Goal: Transaction & Acquisition: Purchase product/service

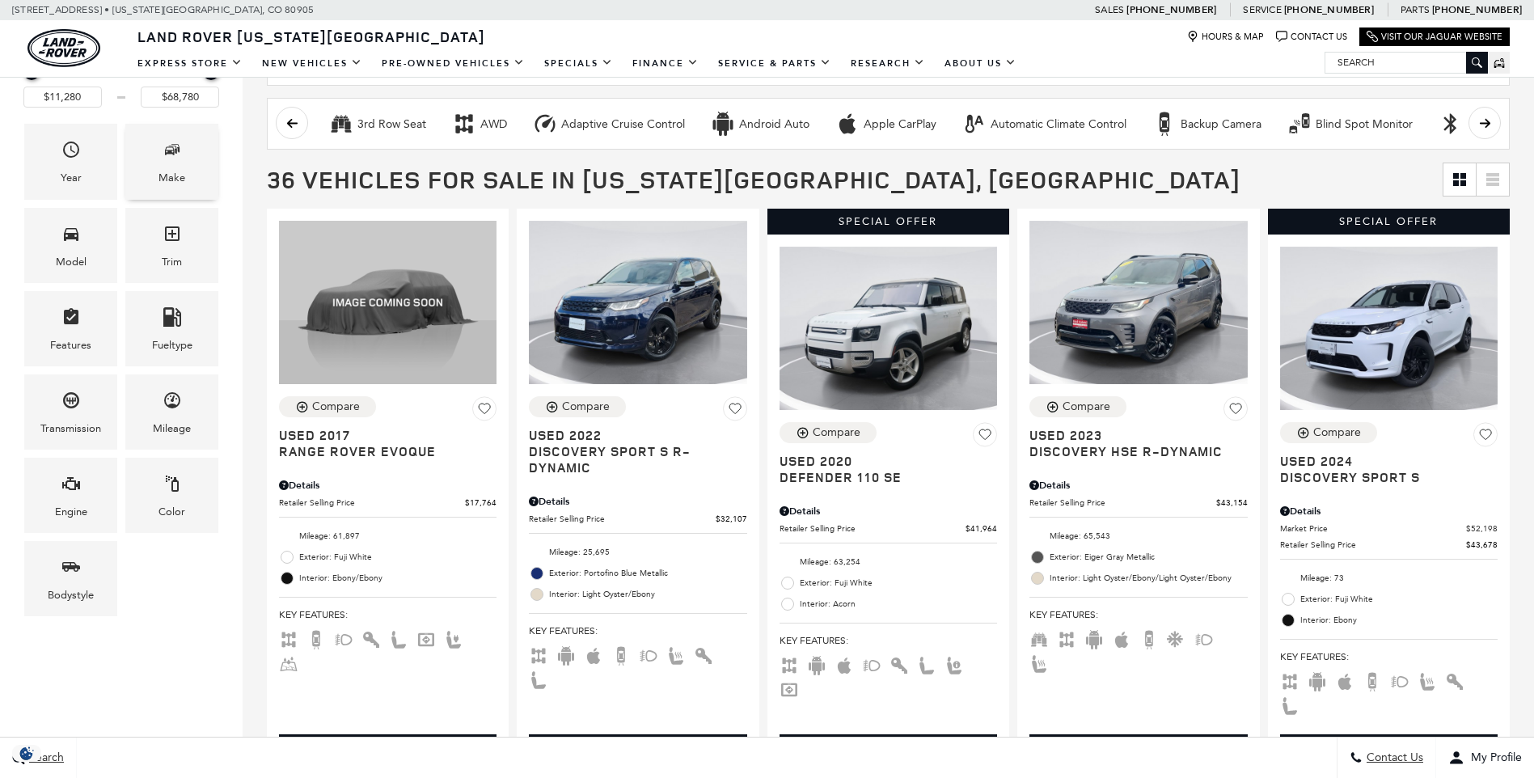
click at [155, 157] on div "Make" at bounding box center [171, 161] width 93 height 75
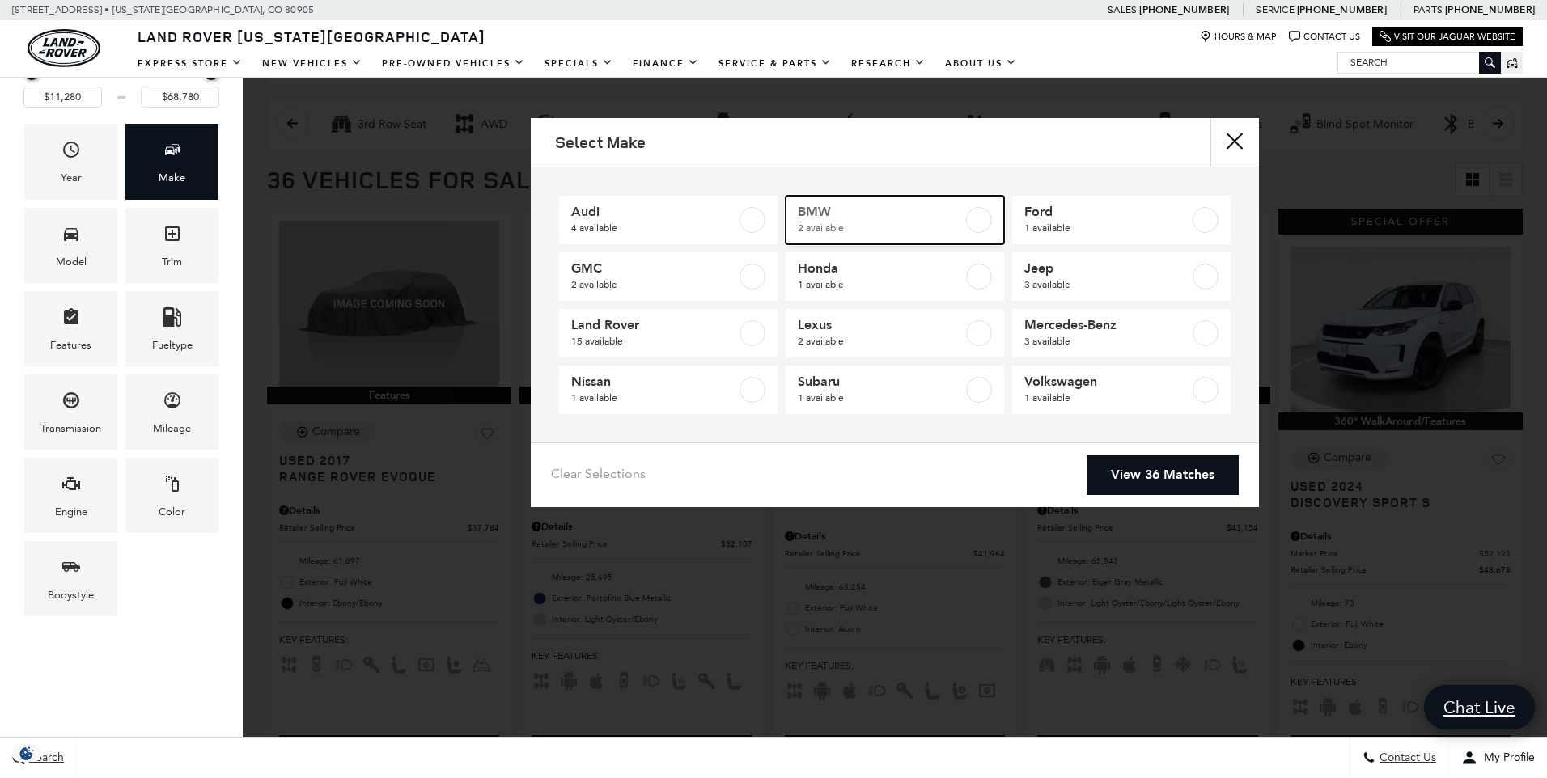
click at [975, 218] on label at bounding box center [979, 220] width 26 height 26
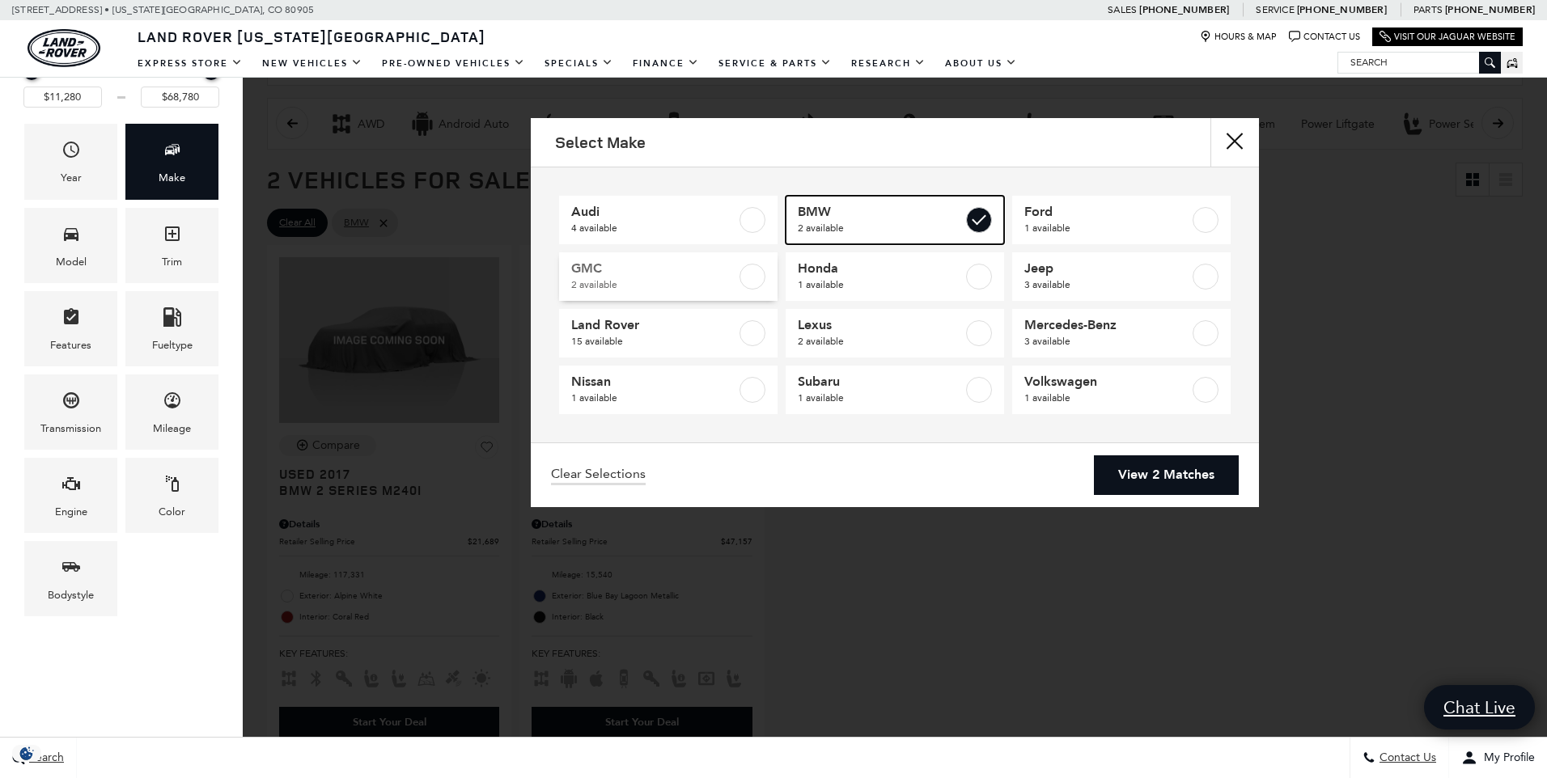
type input "$21,689"
type input "$47,157"
checkbox input "true"
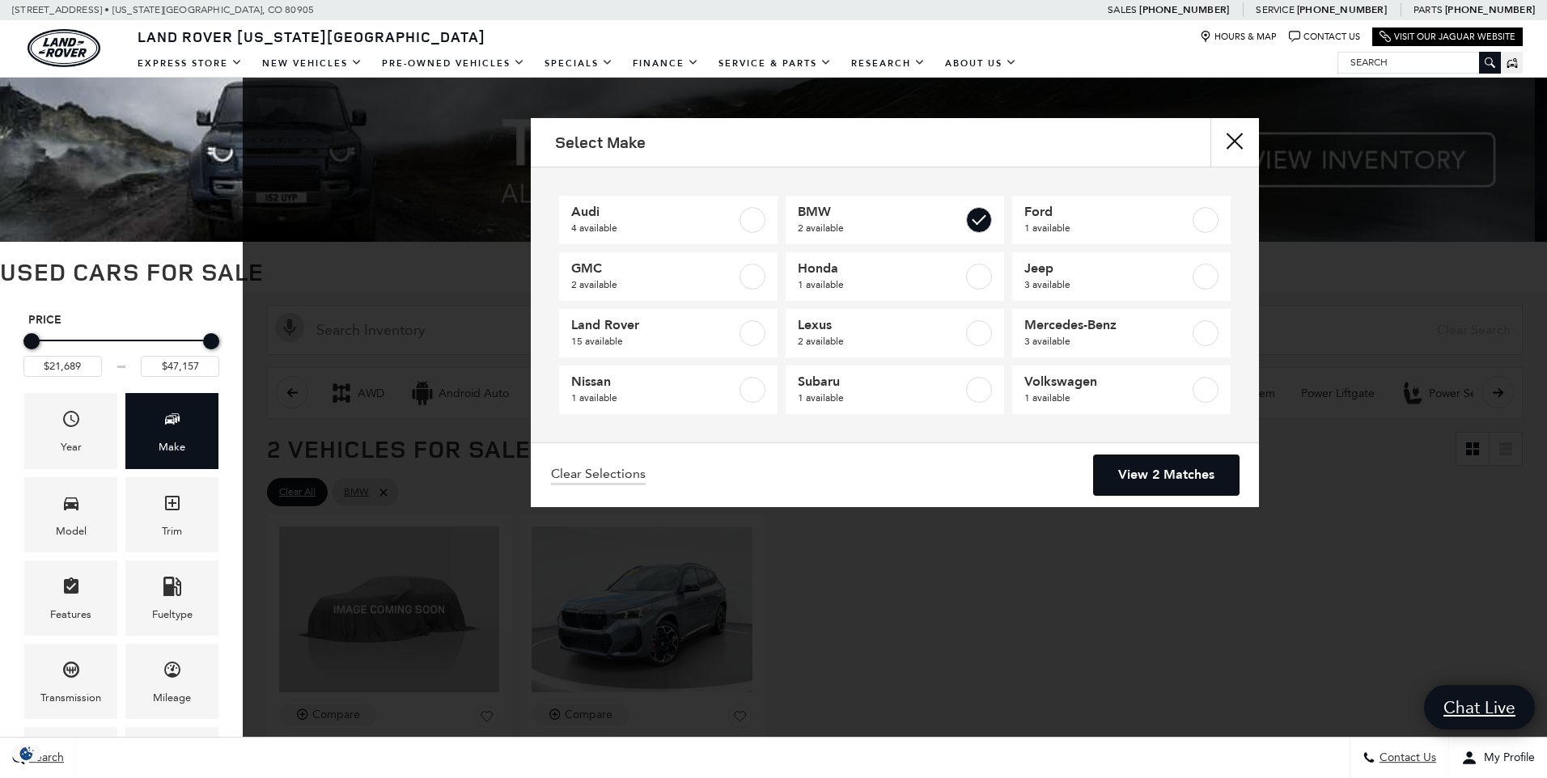
click at [1134, 469] on link "View 2 Matches" at bounding box center [1166, 475] width 145 height 40
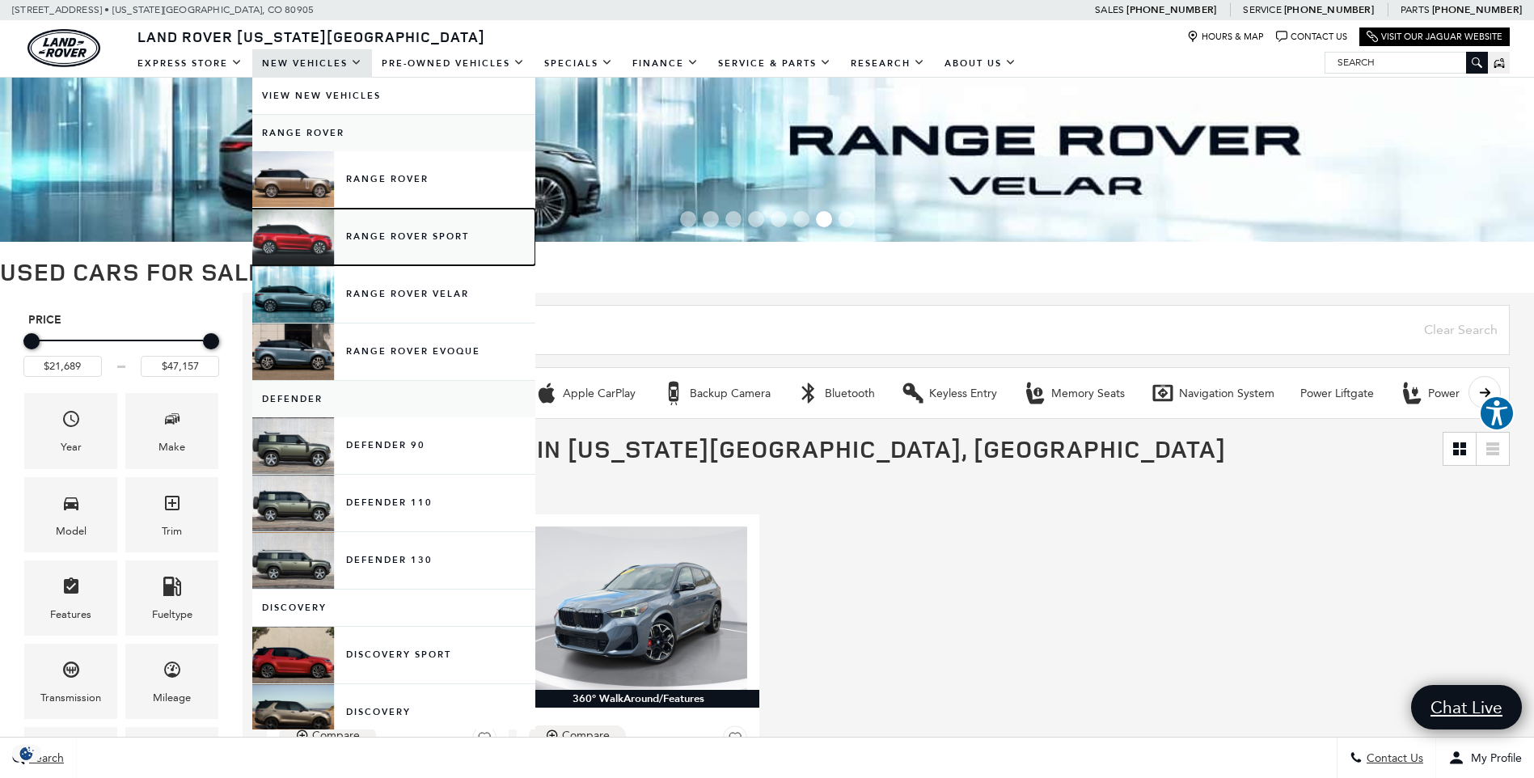
click at [377, 229] on link "Range Rover Sport" at bounding box center [393, 237] width 283 height 57
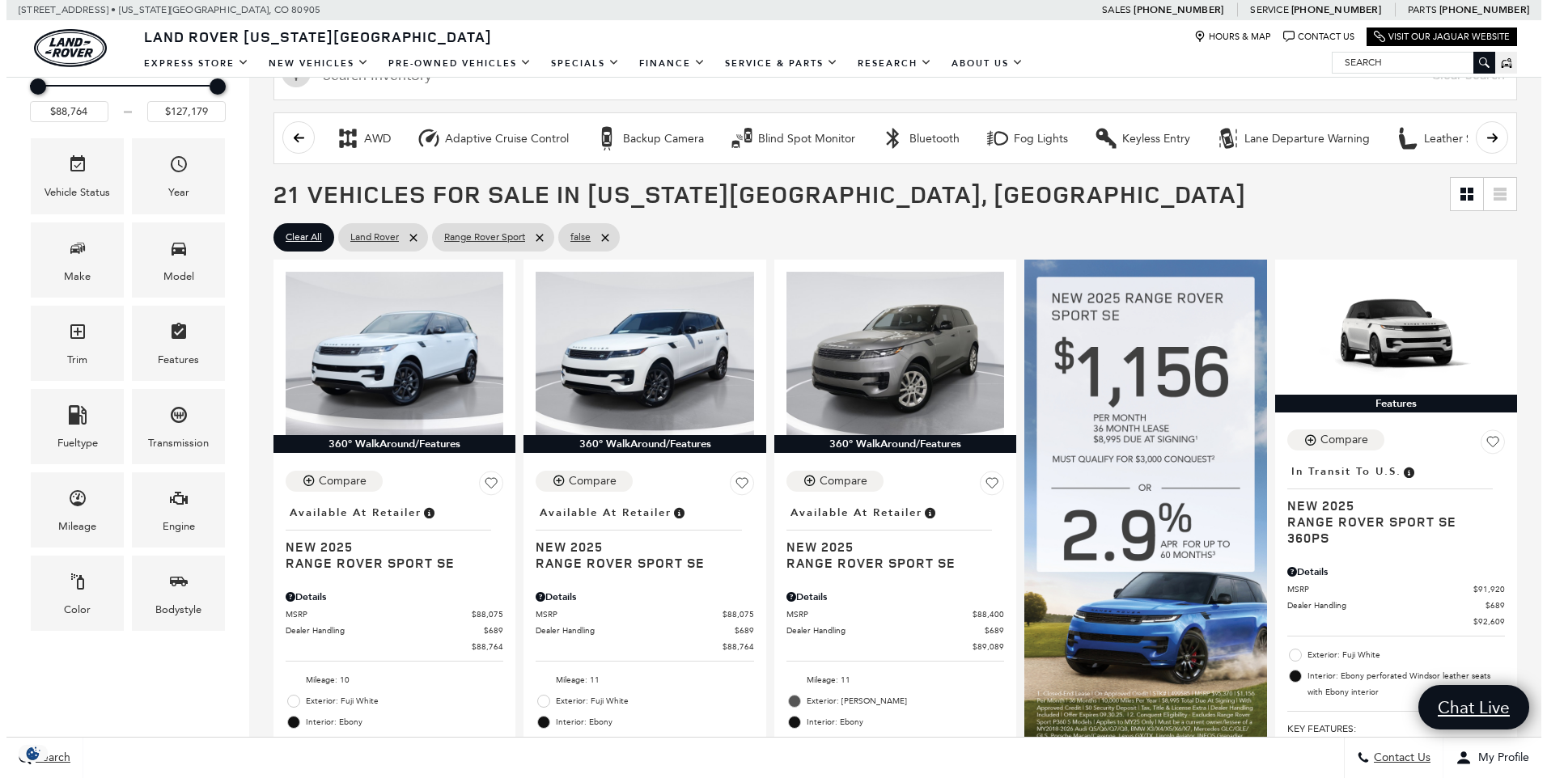
scroll to position [269, 0]
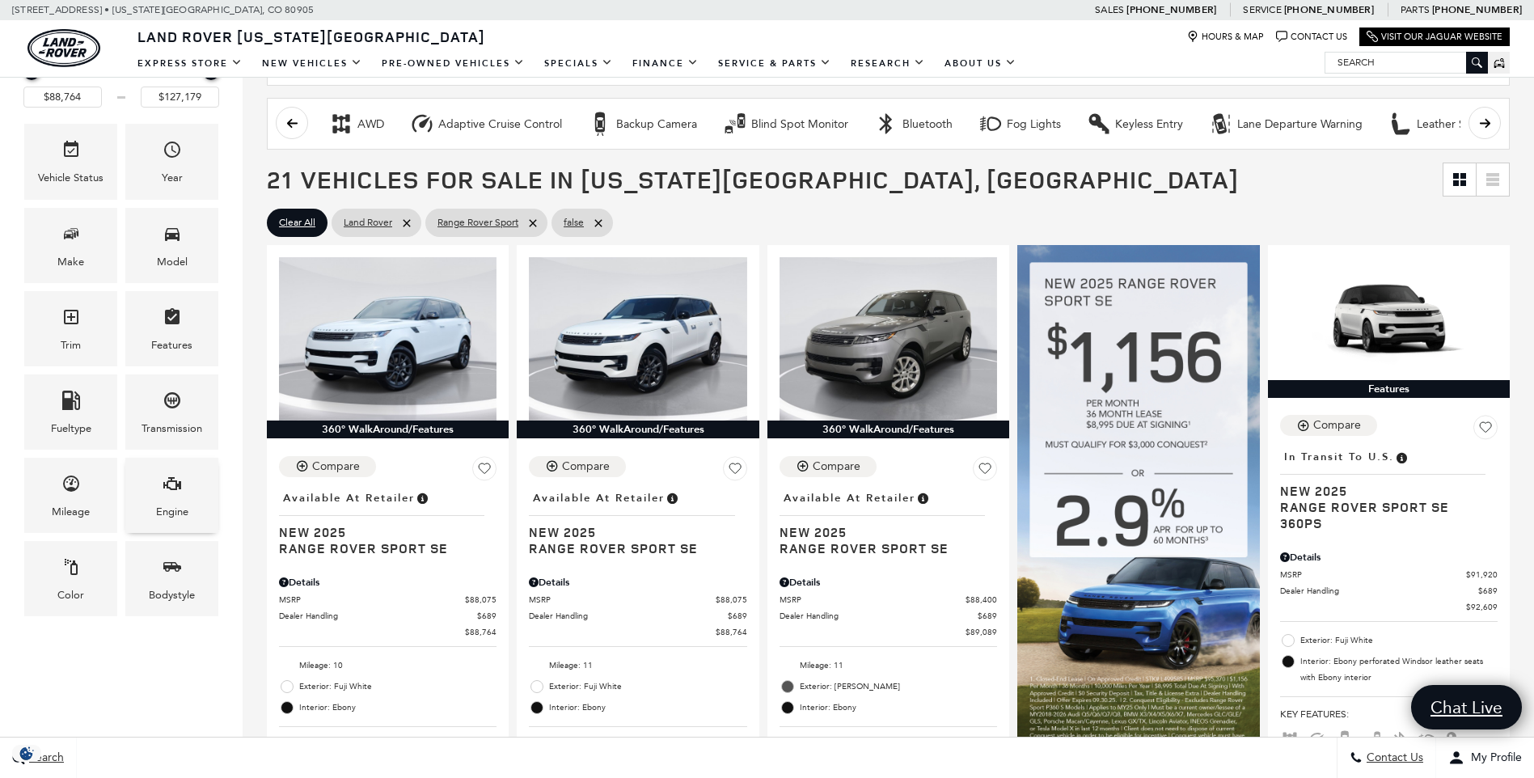
click at [178, 488] on icon "Engine" at bounding box center [172, 483] width 19 height 19
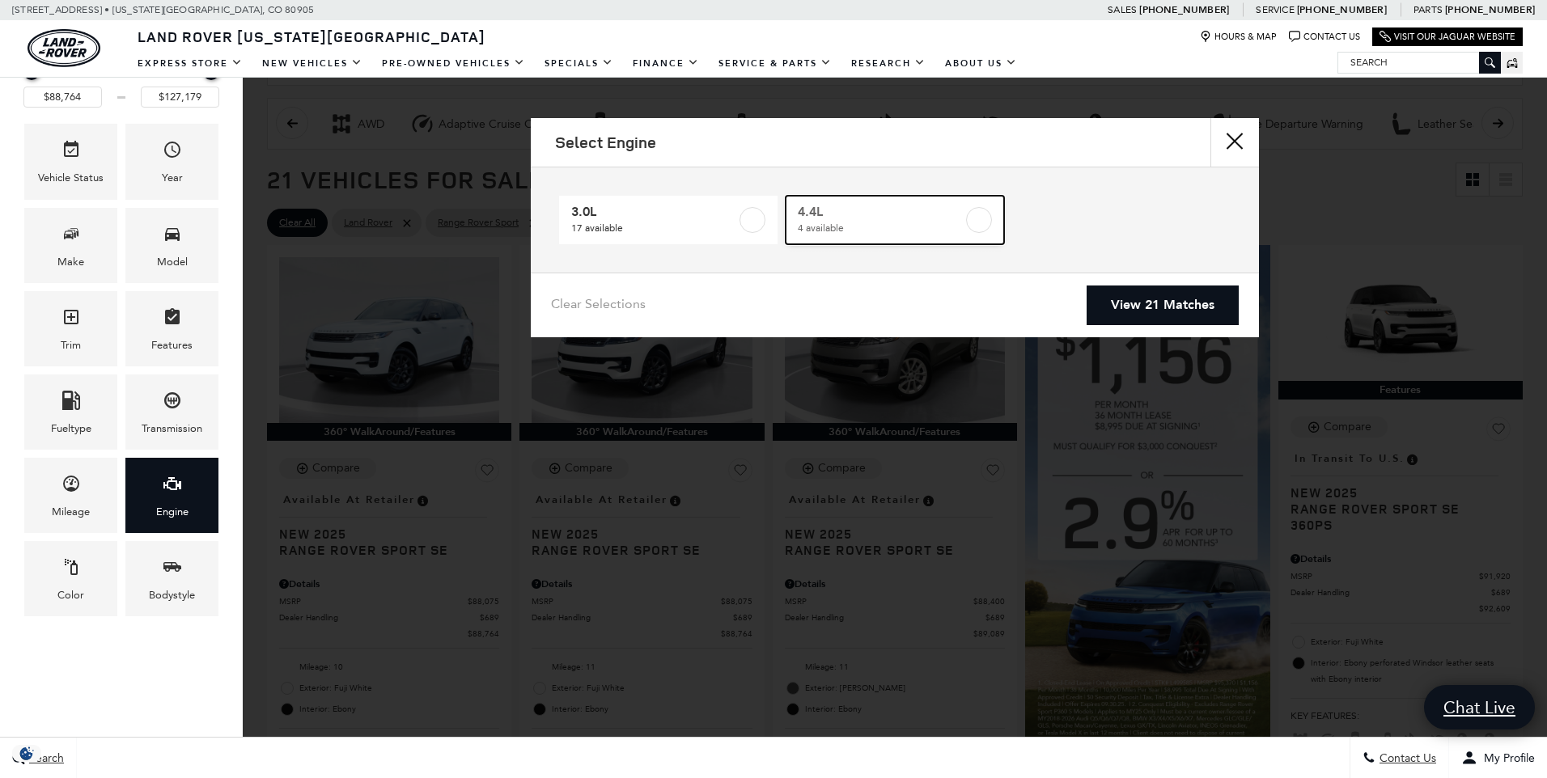
click at [980, 217] on label at bounding box center [979, 220] width 26 height 26
type input "$122,424"
checkbox input "true"
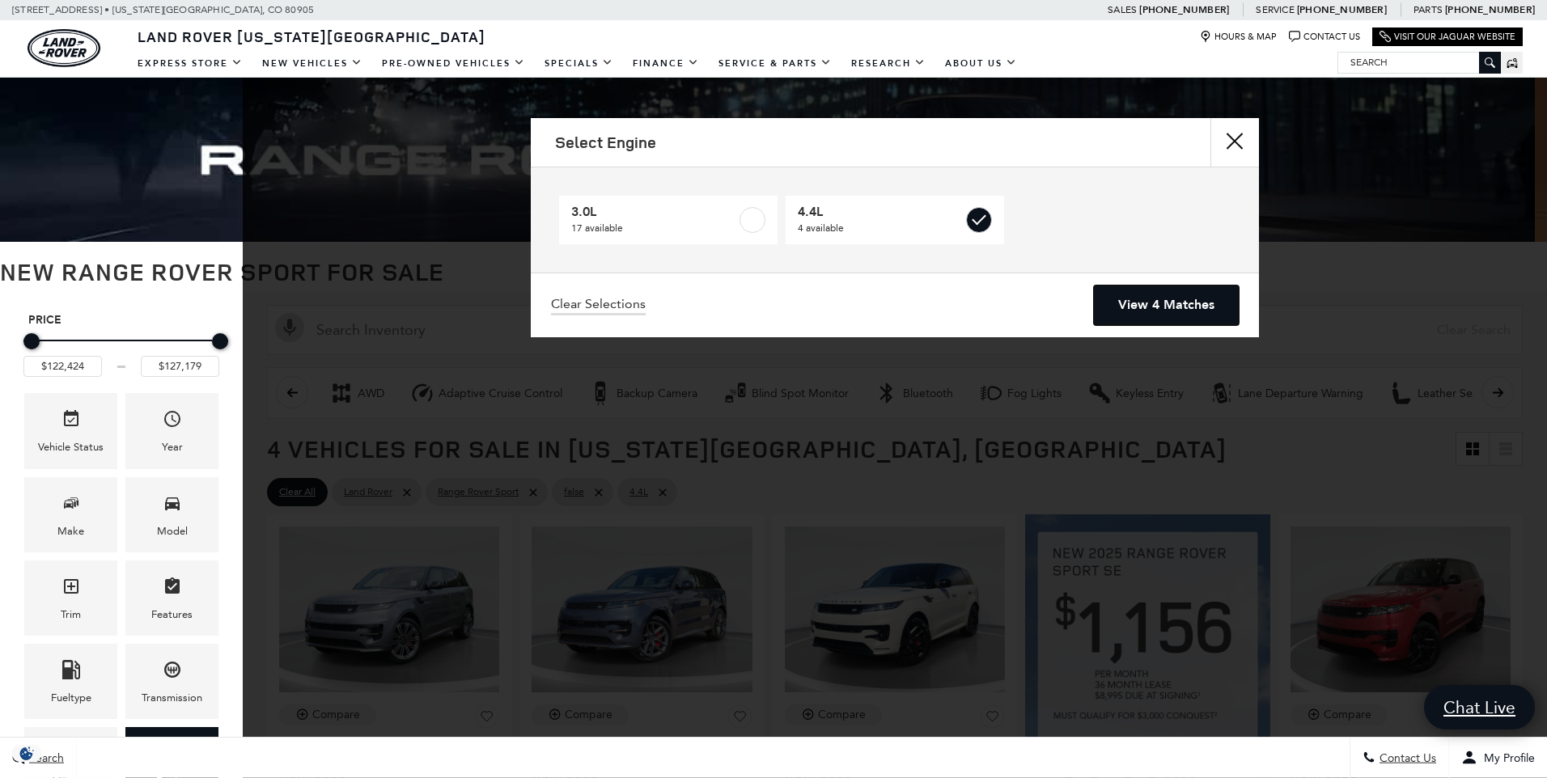
click at [1132, 298] on link "View 4 Matches" at bounding box center [1166, 306] width 145 height 40
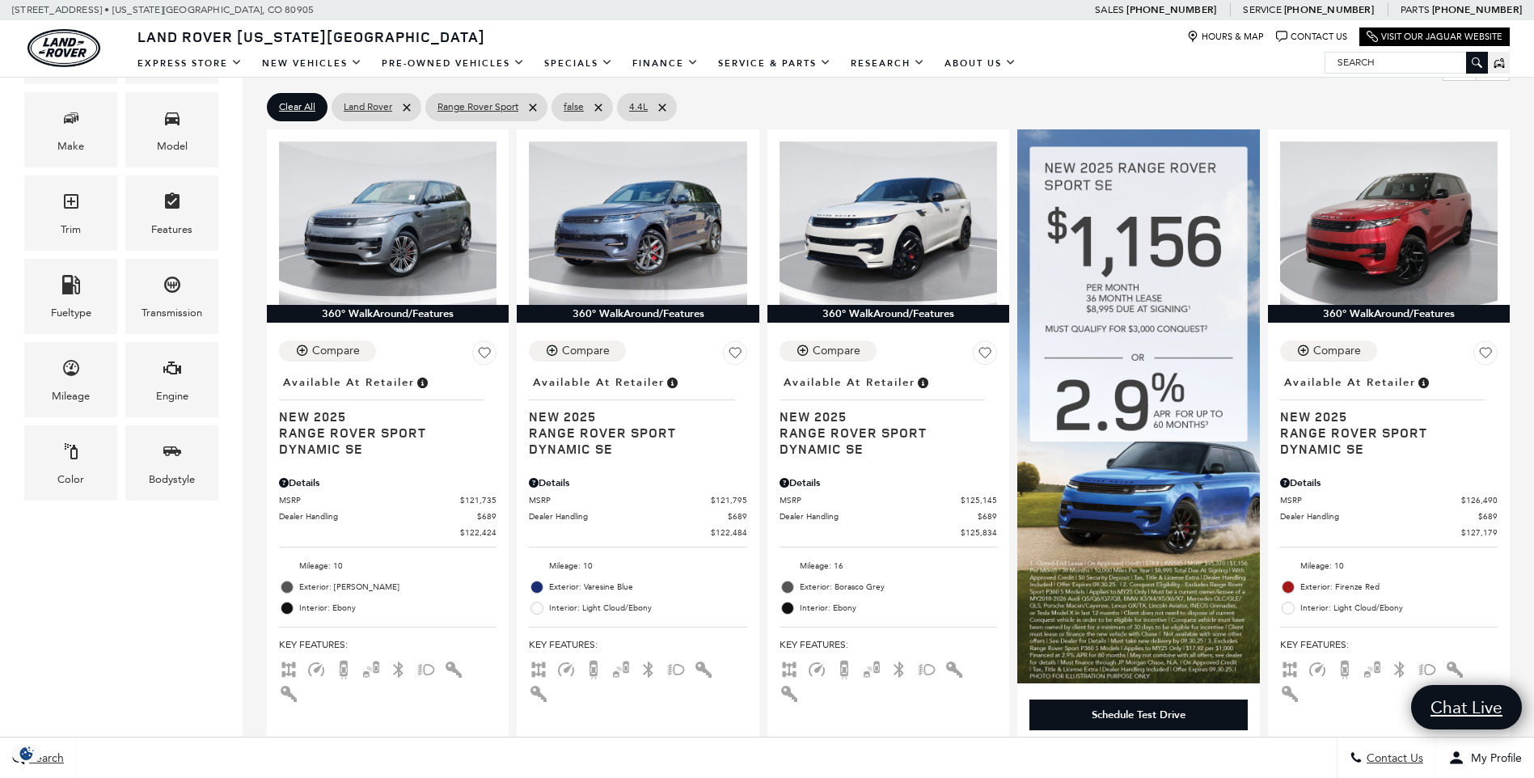
scroll to position [270, 0]
